Goal: Ask a question

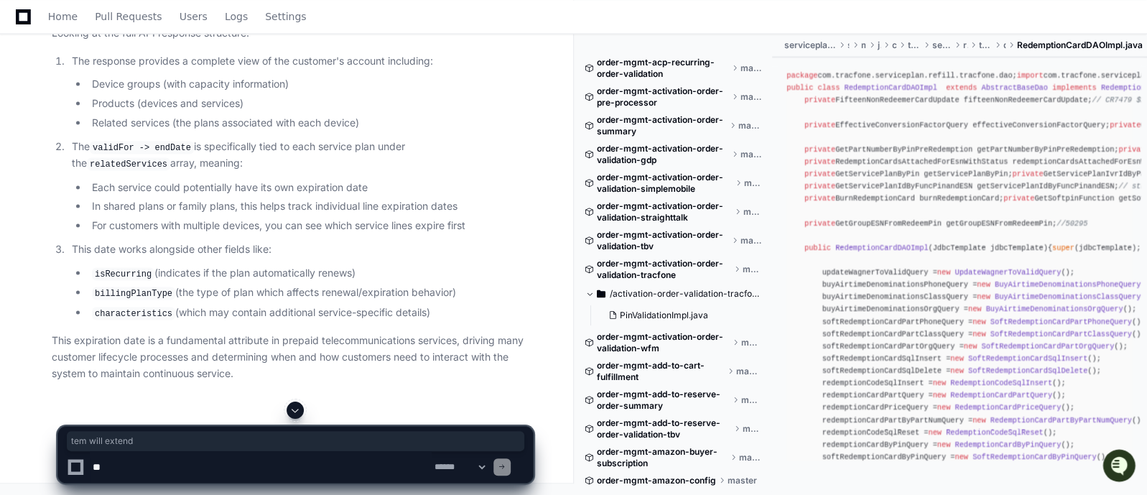
drag, startPoint x: 195, startPoint y: 111, endPoint x: 269, endPoint y: 116, distance: 74.1
click at [342, 17] on h2 "Context Within the Complete Response" at bounding box center [292, 9] width 481 height 14
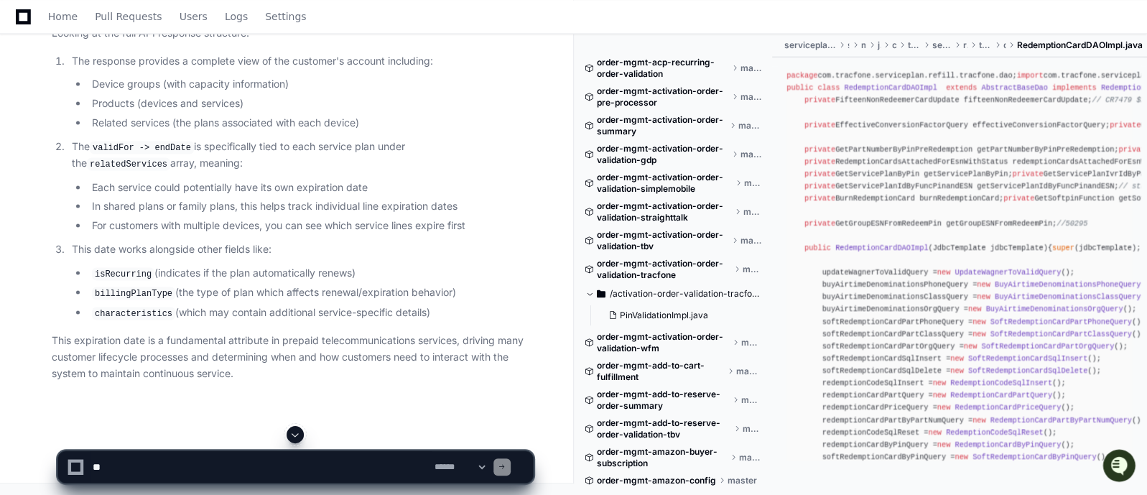
scroll to position [12387, 0]
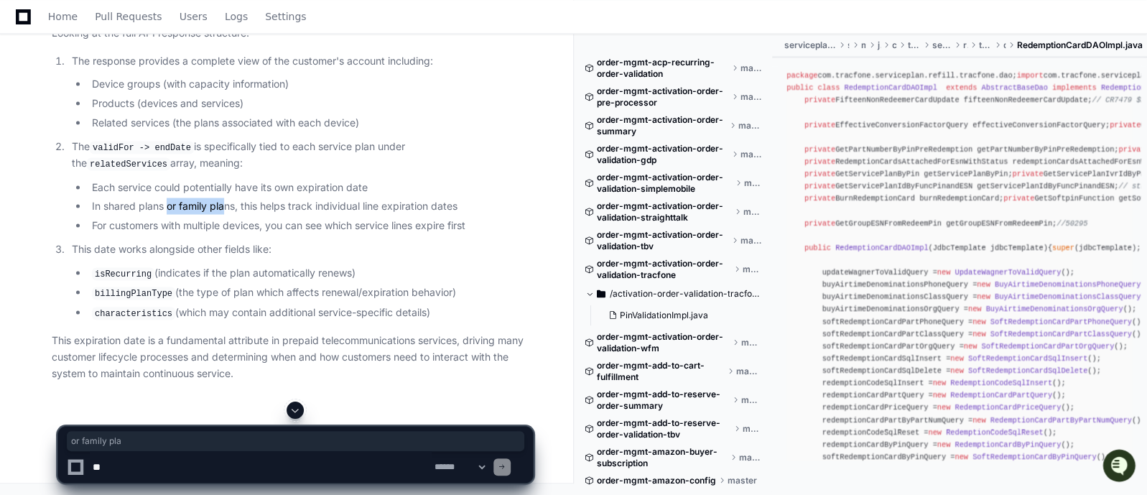
drag, startPoint x: 169, startPoint y: 273, endPoint x: 228, endPoint y: 268, distance: 59.1
click at [228, 214] on li "In shared plans or family plans, this helps track individual line expiration da…" at bounding box center [310, 205] width 445 height 17
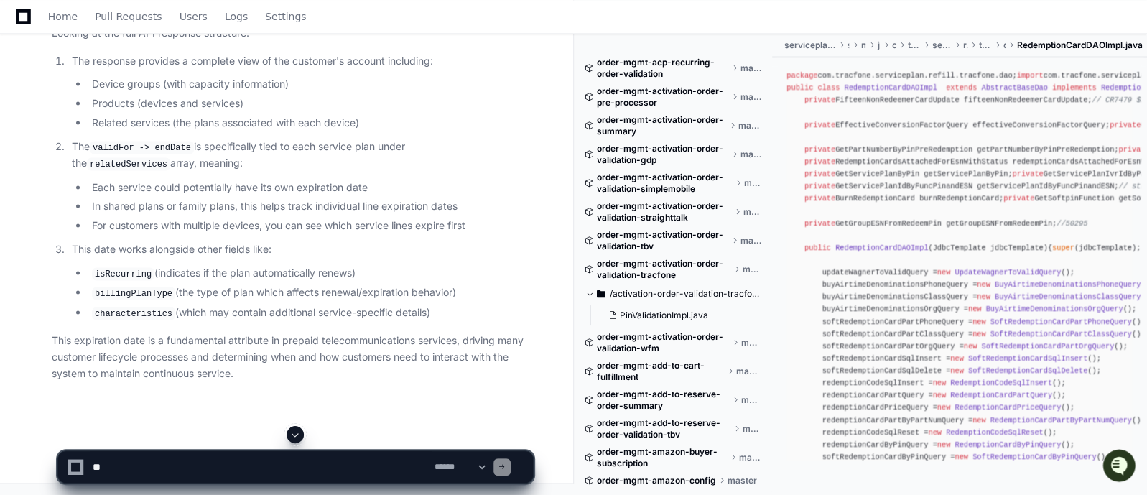
click at [310, 281] on li "isRecurring (indicates if the plan automatically renews)" at bounding box center [310, 272] width 445 height 17
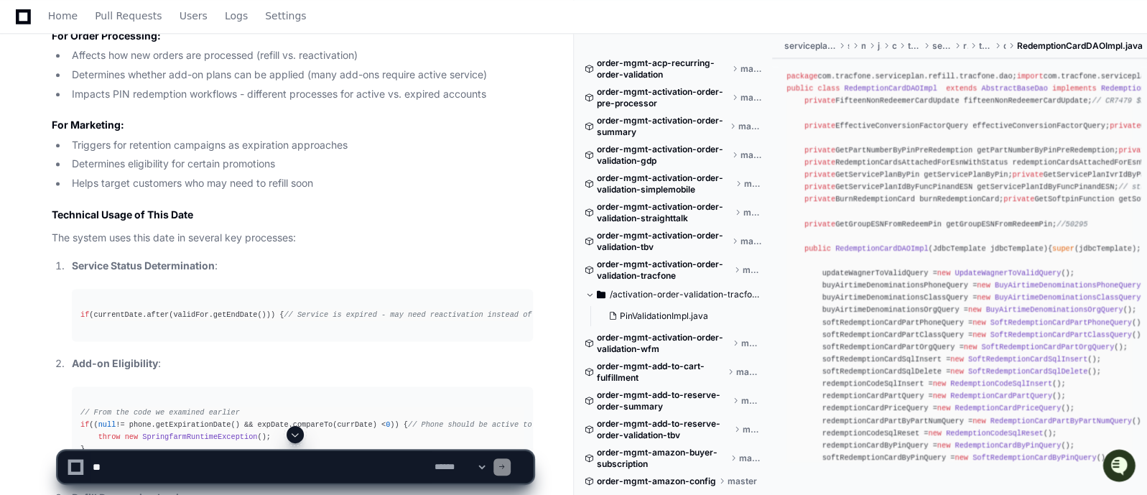
scroll to position [11408, 0]
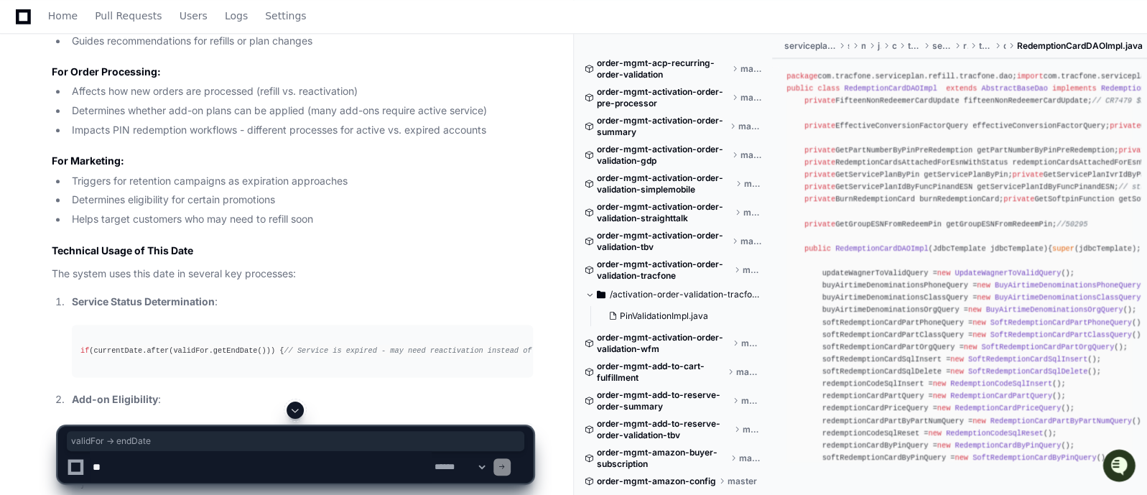
drag, startPoint x: 193, startPoint y: 134, endPoint x: 95, endPoint y: 131, distance: 97.7
copy h2 "validFor -> endDate"
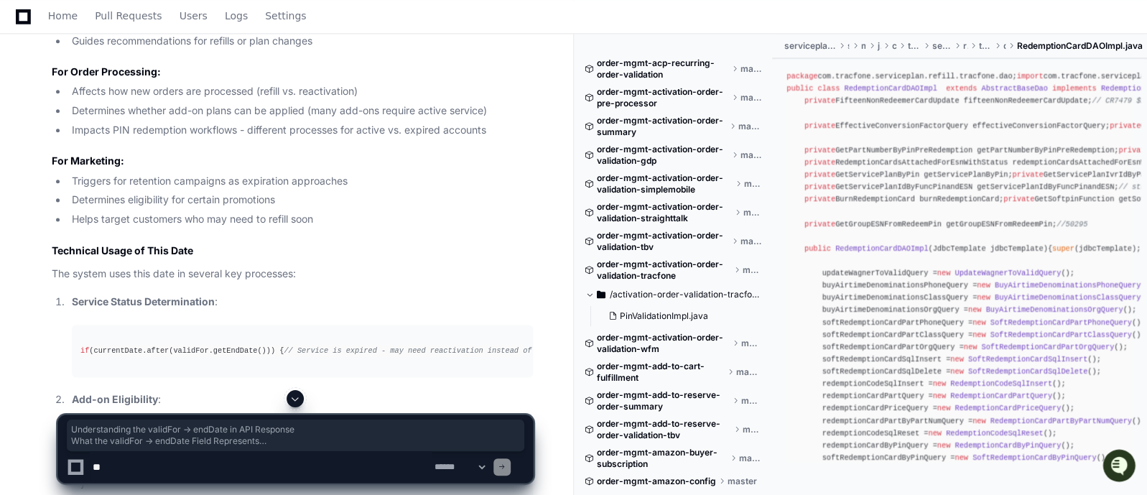
drag, startPoint x: 274, startPoint y: 202, endPoint x: 317, endPoint y: 237, distance: 55.2
click at [317, 237] on div "Thinking Reflecting on learnings so far Understanding the validFor -> endDate i…" at bounding box center [278, 322] width 510 height 1348
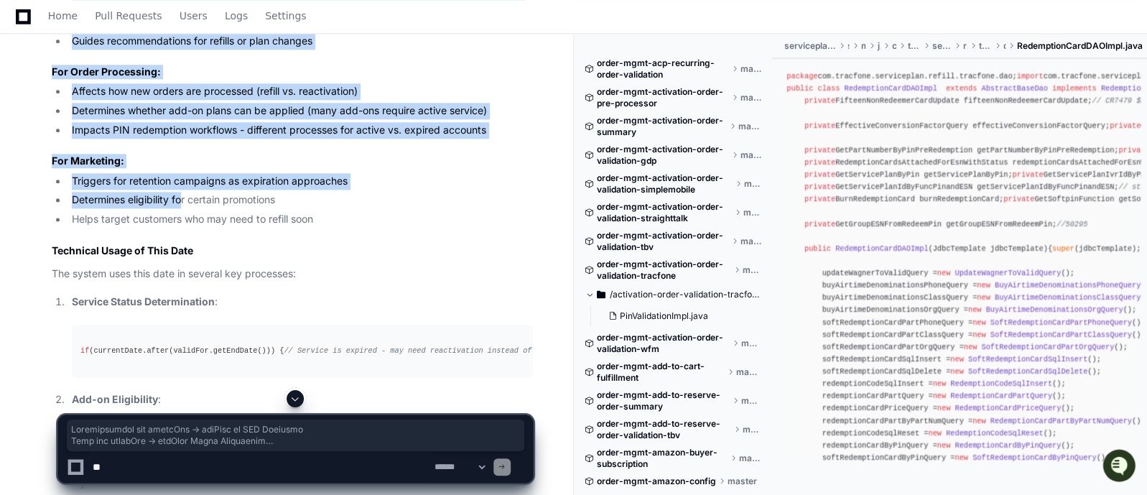
scroll to position [11511, 0]
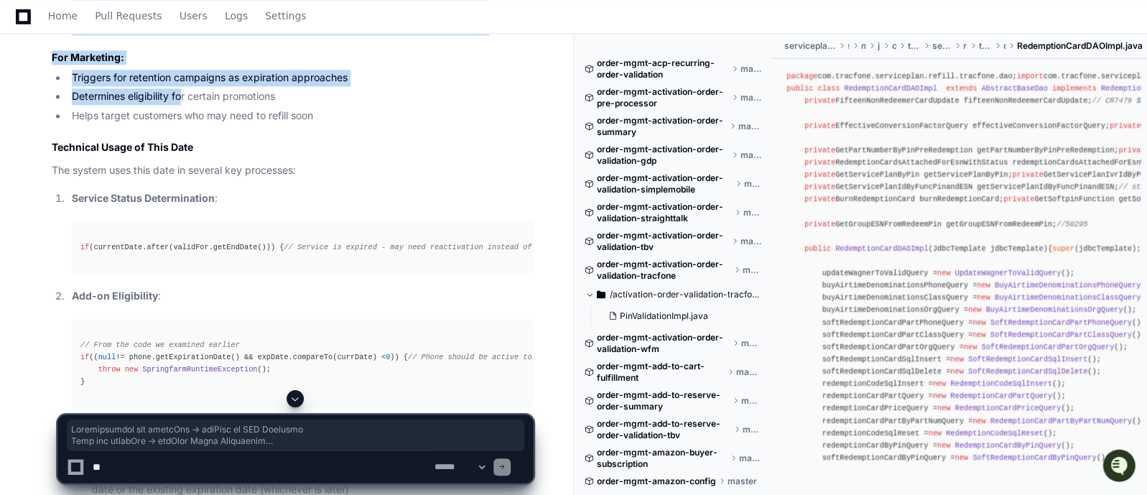
click at [294, 404] on button at bounding box center [294, 398] width 17 height 17
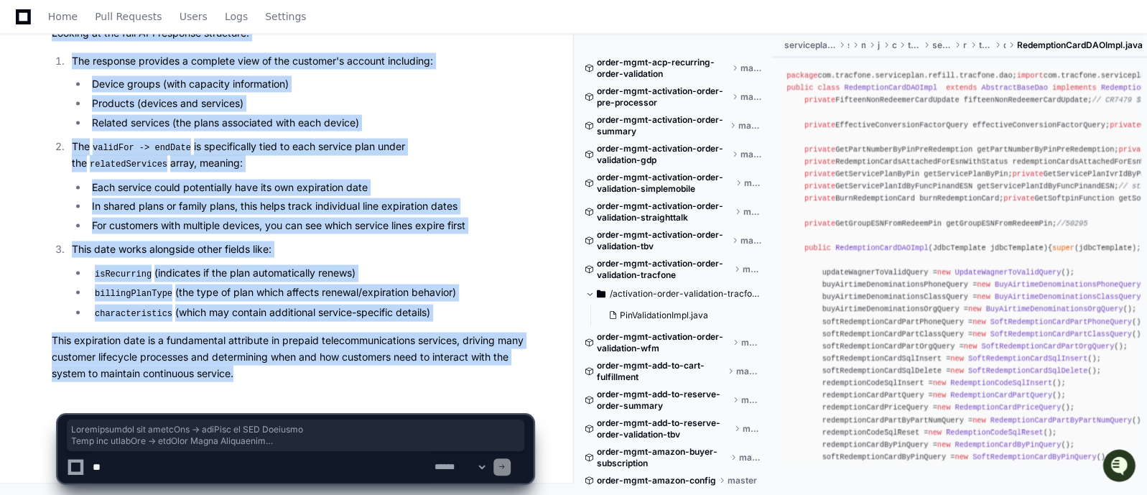
click at [255, 372] on p "This expiration date is a fundamental attribute in prepaid telecommunications s…" at bounding box center [292, 356] width 481 height 49
copy article "Understanding the validFor -> endDate in API Response What the validFor -> endD…"
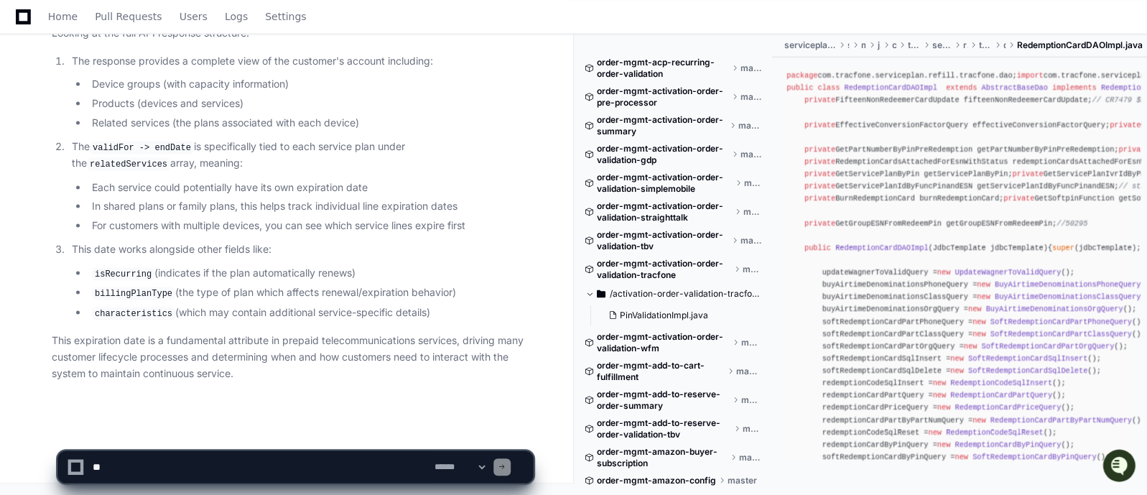
click at [238, 472] on textarea at bounding box center [261, 467] width 342 height 32
paste textarea "**********"
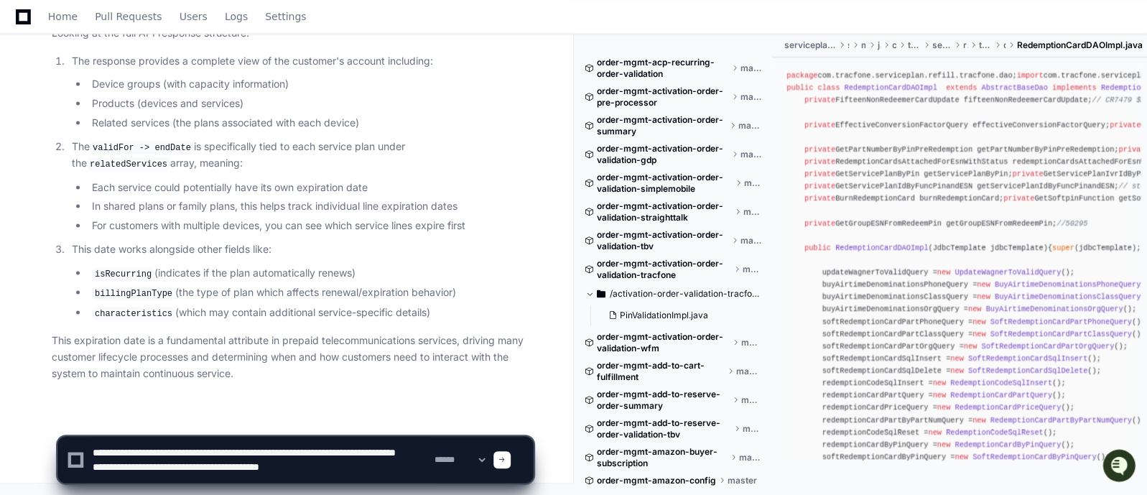
scroll to position [4, 0]
click at [329, 449] on textarea at bounding box center [261, 460] width 342 height 46
click at [312, 447] on textarea at bounding box center [261, 460] width 342 height 46
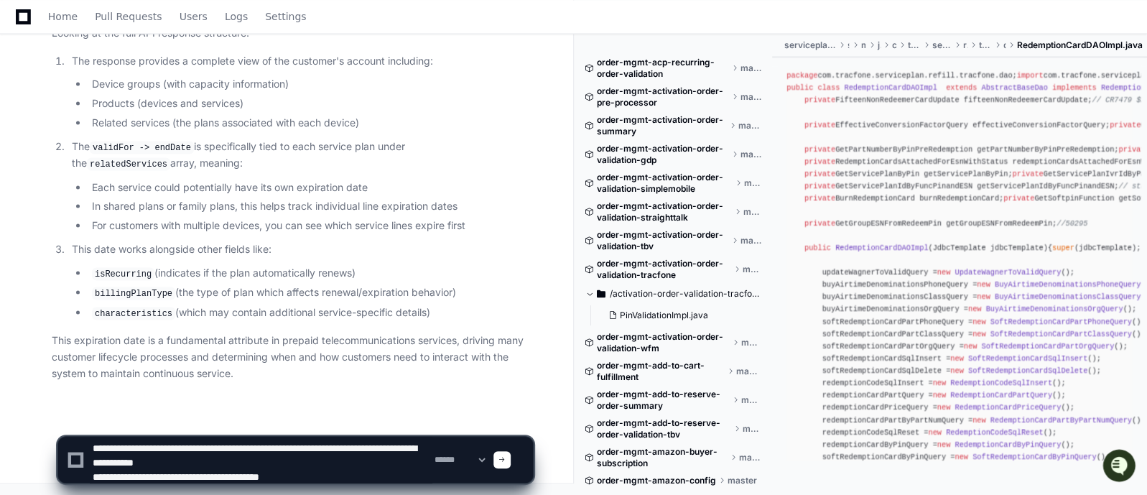
type textarea "**********"
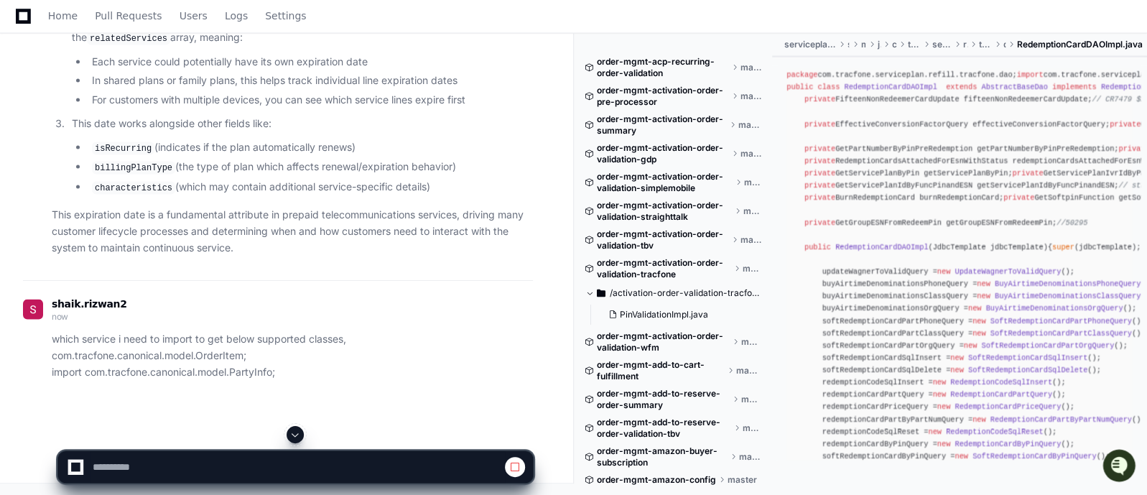
scroll to position [12471, 0]
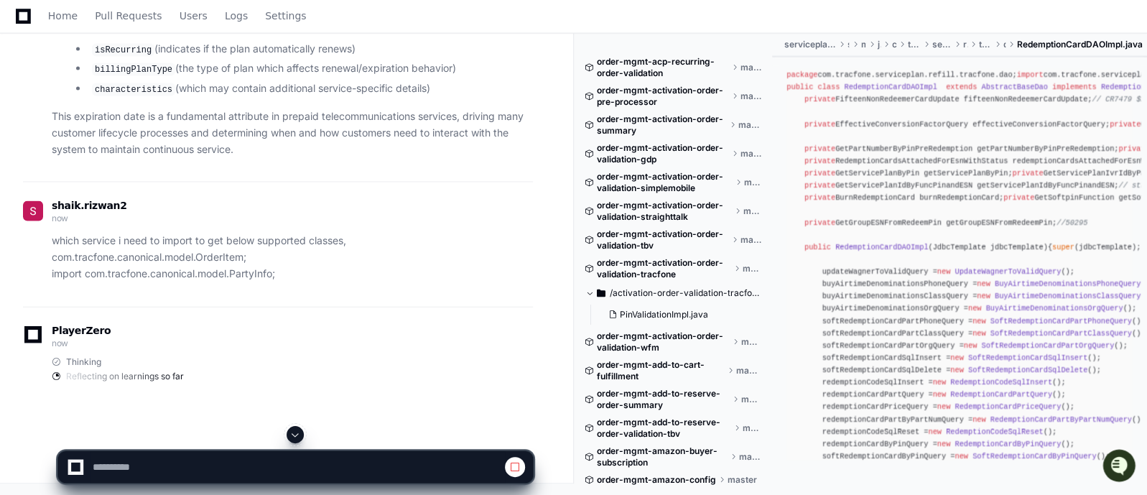
click at [295, 434] on span at bounding box center [294, 434] width 11 height 11
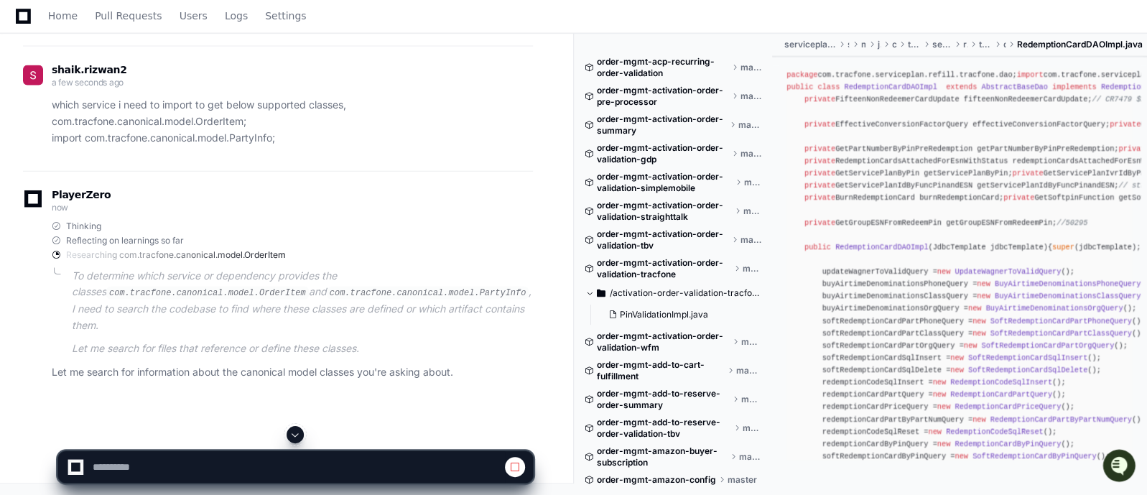
click at [293, 429] on span at bounding box center [294, 434] width 11 height 11
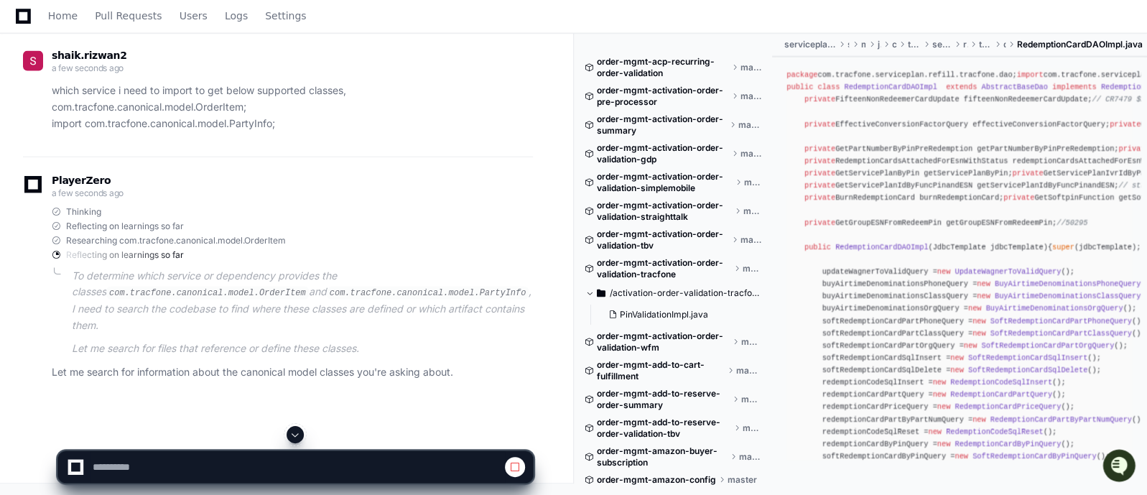
click at [293, 429] on span at bounding box center [294, 434] width 11 height 11
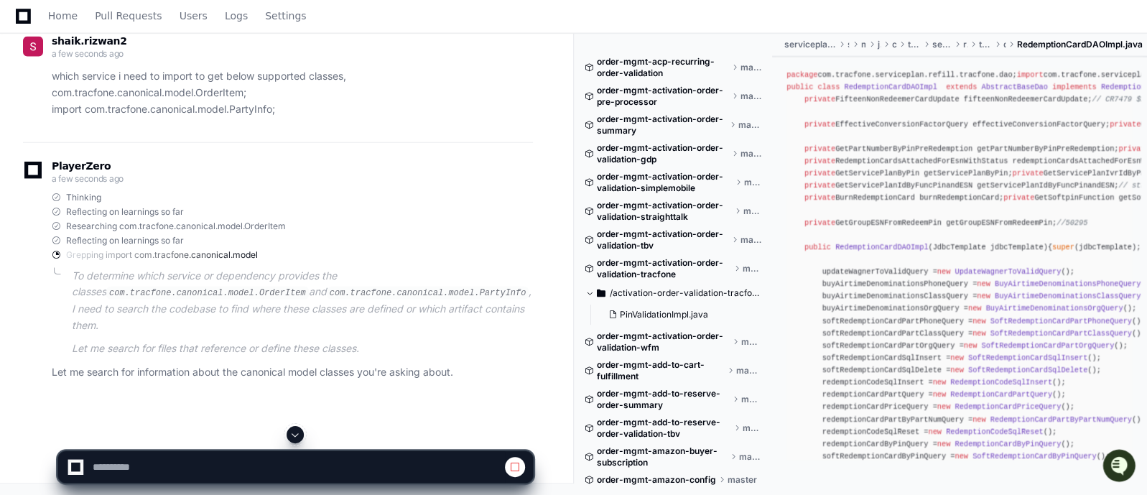
click at [293, 429] on span at bounding box center [294, 434] width 11 height 11
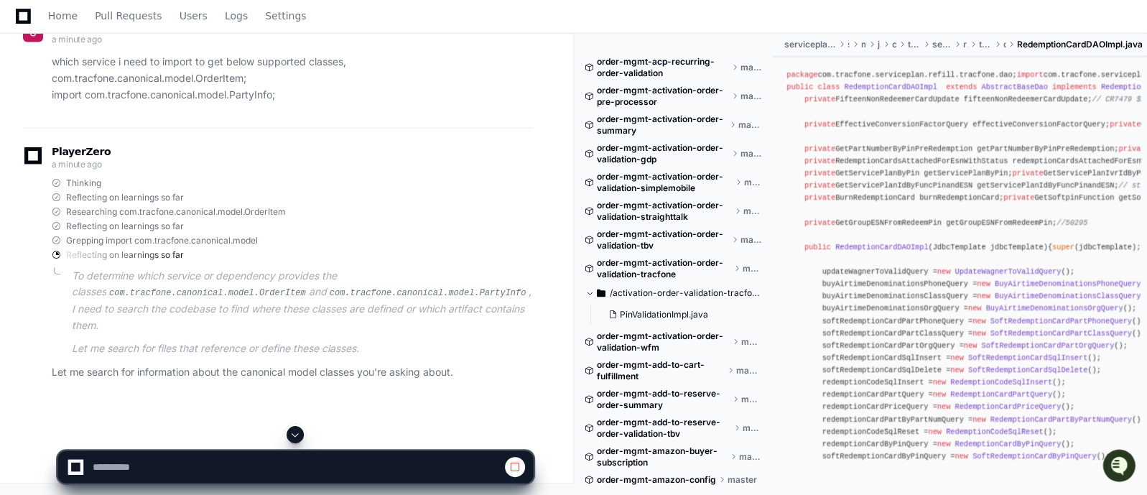
click at [295, 435] on span at bounding box center [294, 434] width 11 height 11
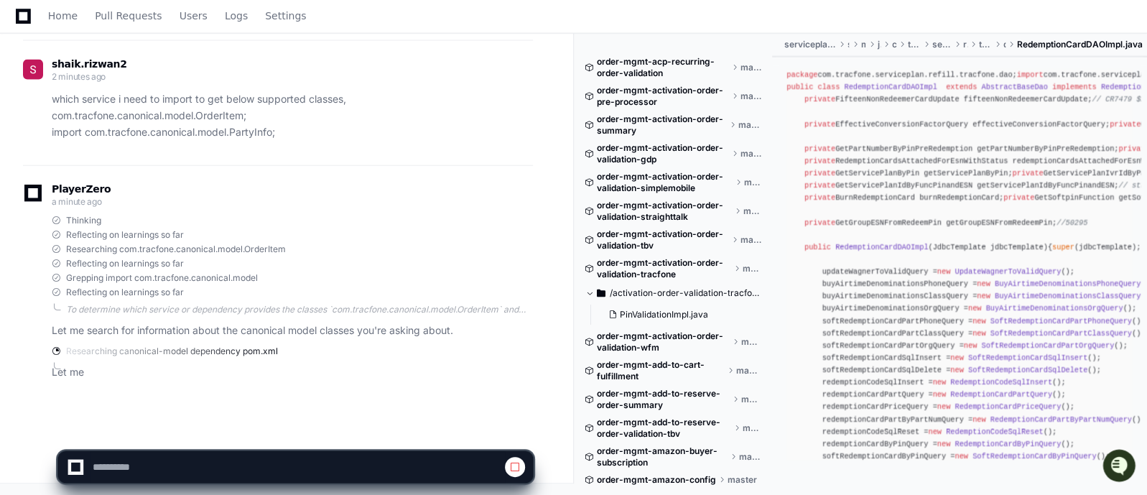
scroll to position [12813, 0]
